Goal: Information Seeking & Learning: Check status

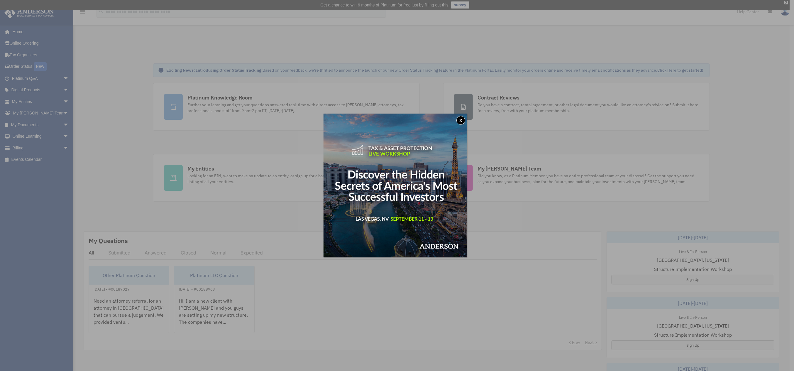
click at [460, 122] on button "x" at bounding box center [460, 120] width 9 height 9
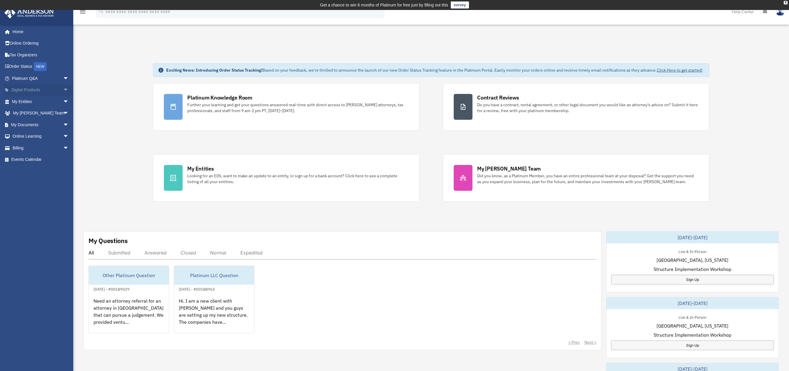
click at [63, 91] on span "arrow_drop_down" at bounding box center [69, 90] width 12 height 12
click at [63, 91] on span "arrow_drop_up" at bounding box center [69, 90] width 12 height 12
click at [63, 99] on span "arrow_drop_down" at bounding box center [69, 102] width 12 height 12
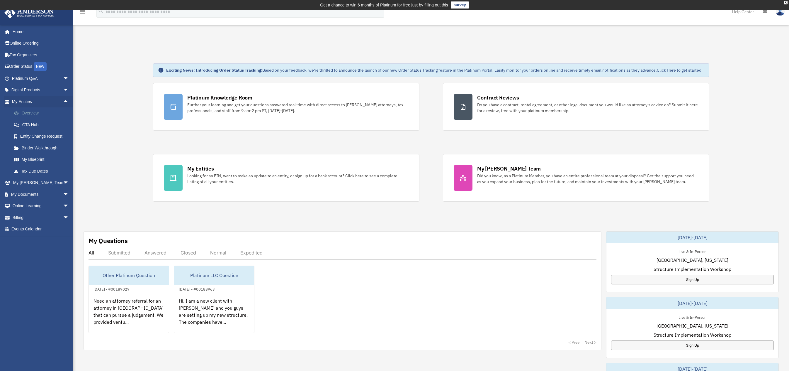
click at [29, 111] on link "Overview" at bounding box center [42, 113] width 69 height 12
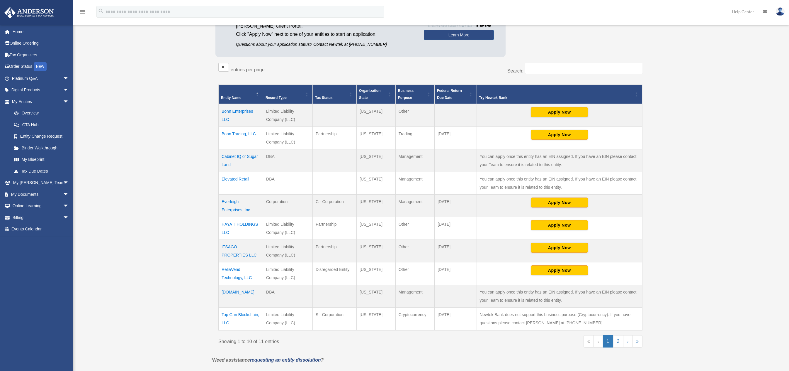
scroll to position [117, 0]
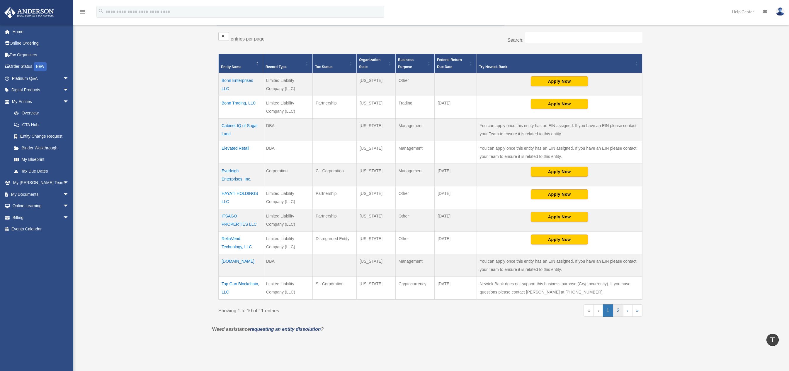
click at [619, 308] on link "2" at bounding box center [618, 310] width 10 height 12
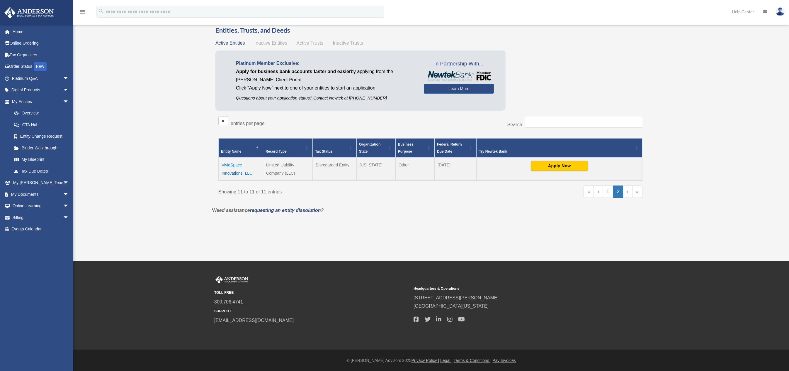
click at [225, 165] on td "VividSpace Innovations, LLC" at bounding box center [241, 168] width 45 height 23
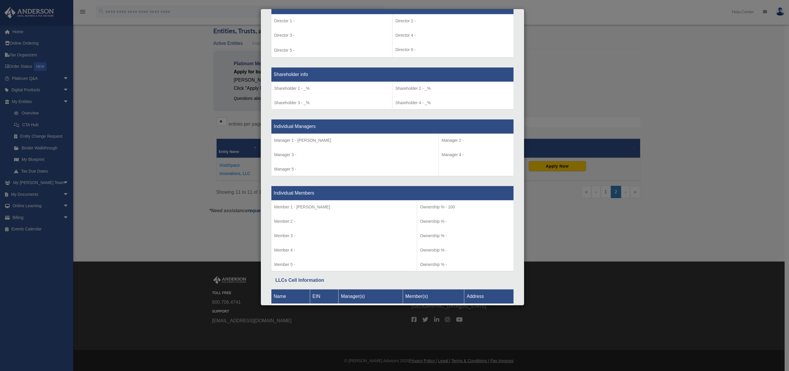
scroll to position [502, 0]
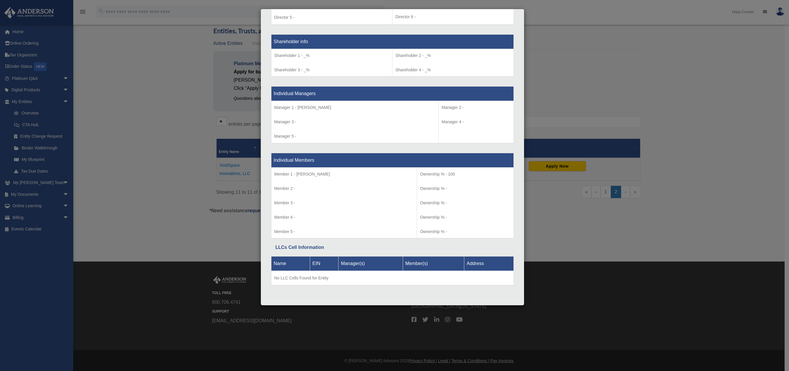
click at [599, 179] on div "Details × Articles Sent Organizational Date" at bounding box center [394, 185] width 789 height 371
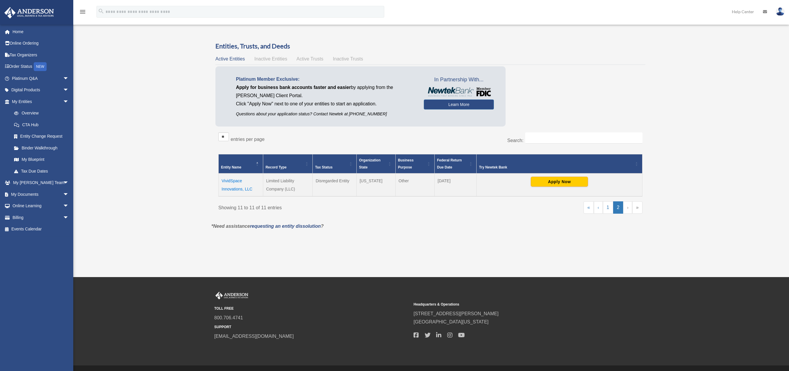
scroll to position [0, 0]
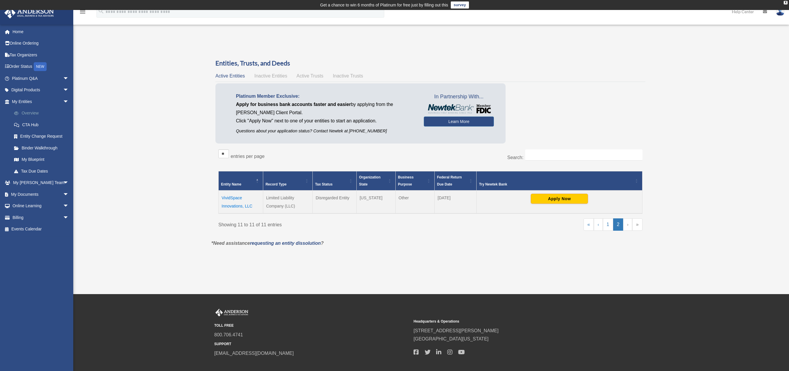
click at [26, 113] on link "Overview" at bounding box center [42, 113] width 69 height 12
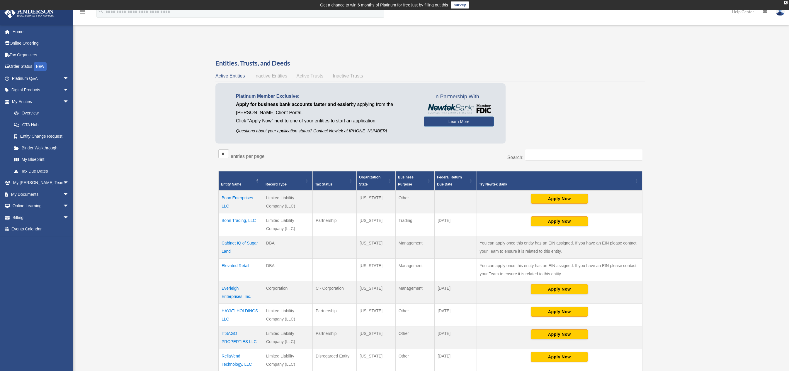
click at [228, 240] on td "Cabinet IQ of Sugar Land" at bounding box center [241, 246] width 45 height 23
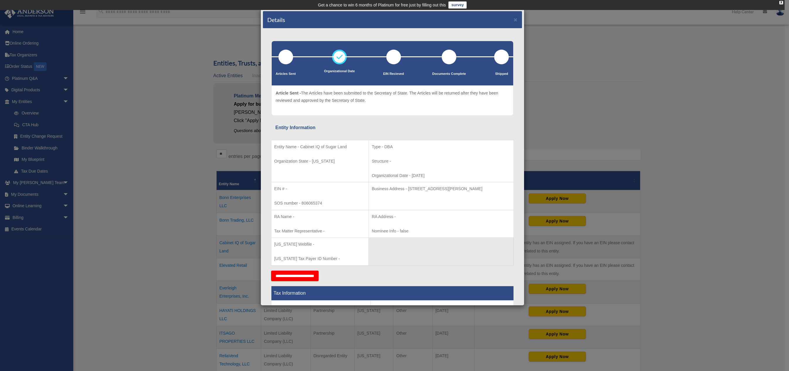
click at [508, 16] on div "Details ×" at bounding box center [392, 19] width 259 height 17
click at [198, 174] on div "Details × Articles Sent Organizational Date" at bounding box center [394, 185] width 789 height 371
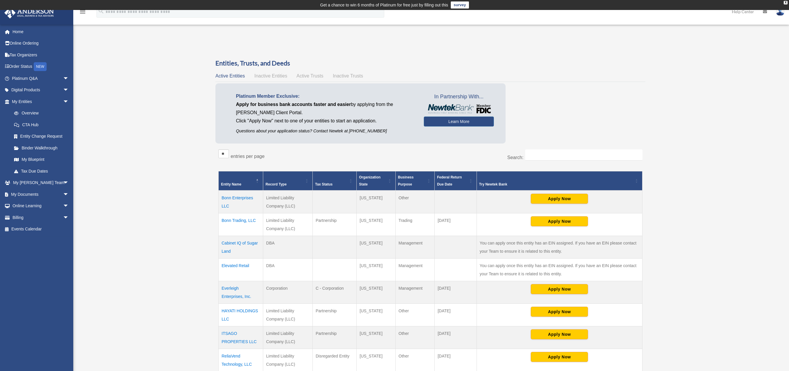
click at [229, 240] on td "Cabinet IQ of Sugar Land" at bounding box center [241, 246] width 45 height 23
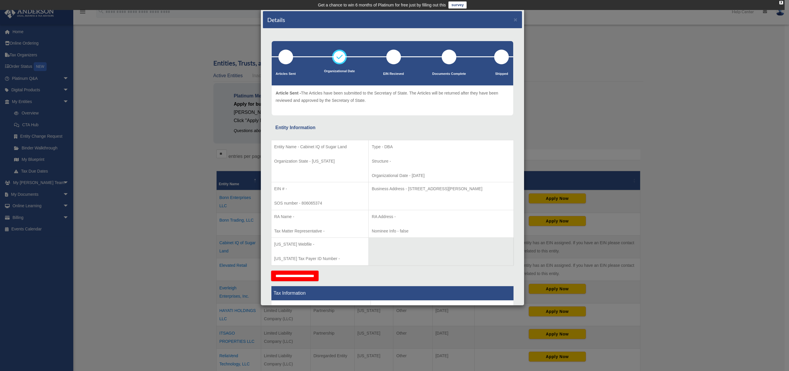
click at [597, 74] on div "Details × Articles Sent Organizational Date" at bounding box center [394, 185] width 789 height 371
